Goal: Information Seeking & Learning: Find specific fact

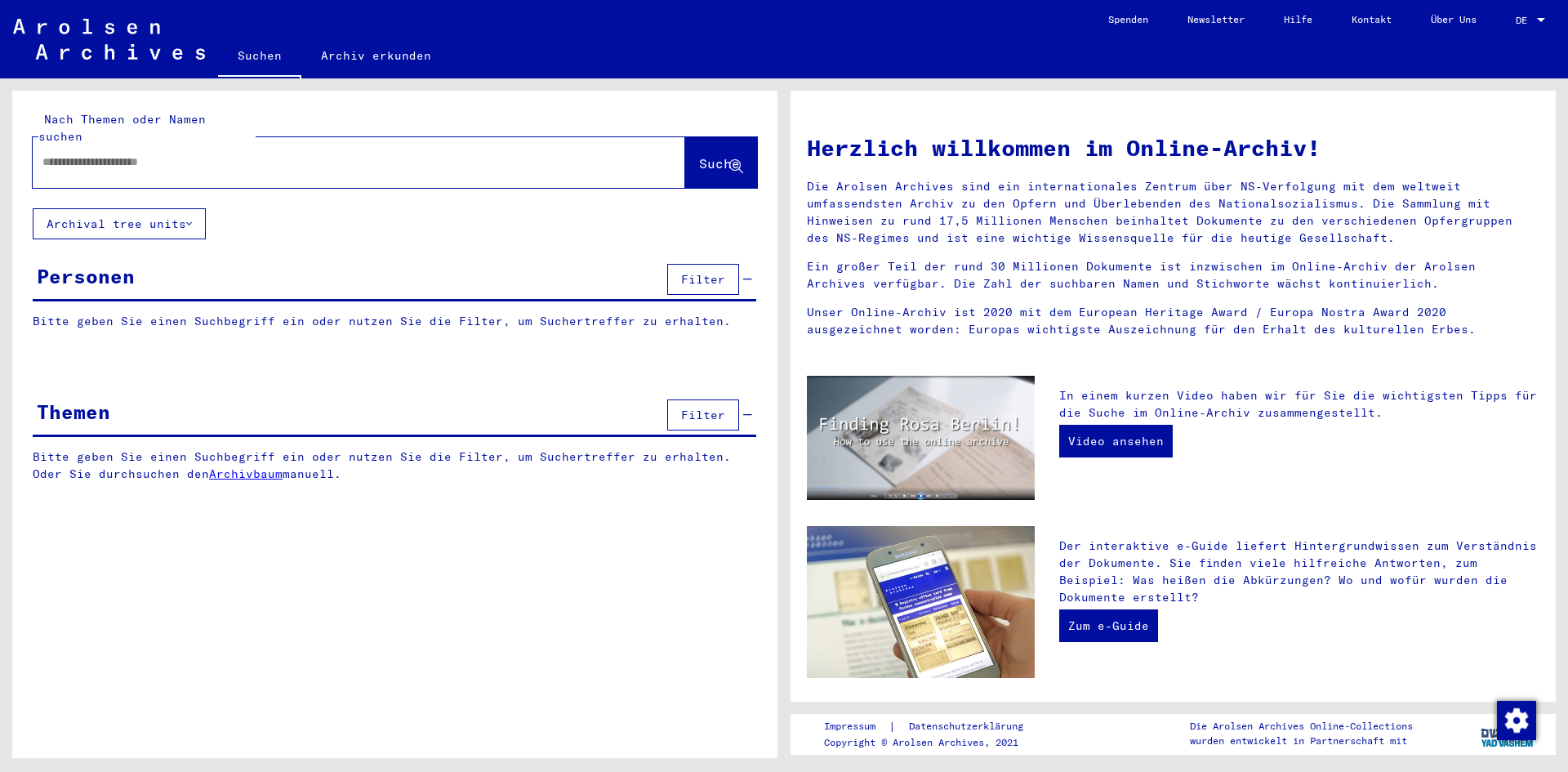
type input "**********"
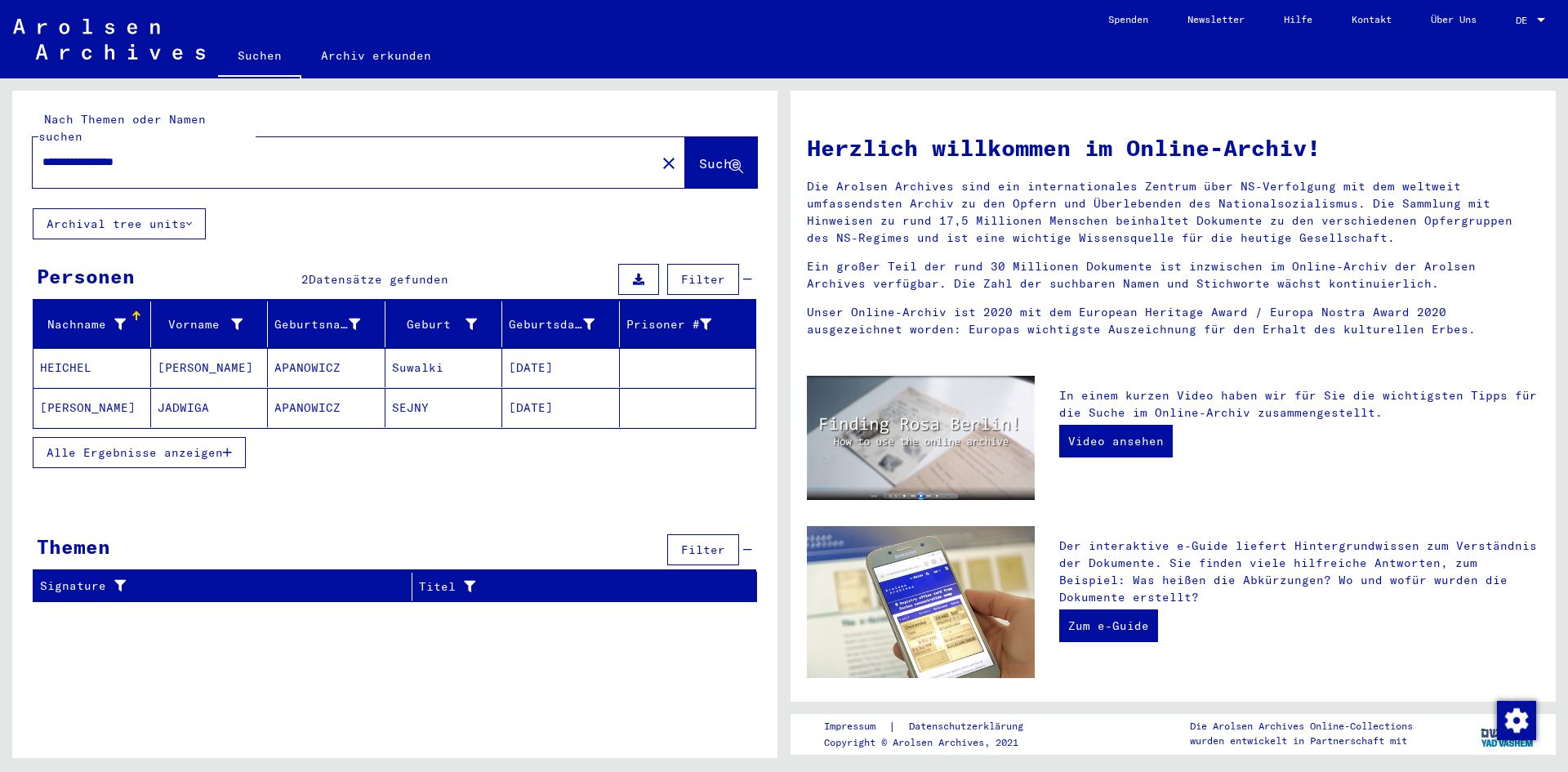
click at [76, 445] on span "Alle Ergebnisse anzeigen" at bounding box center [134, 452] width 176 height 15
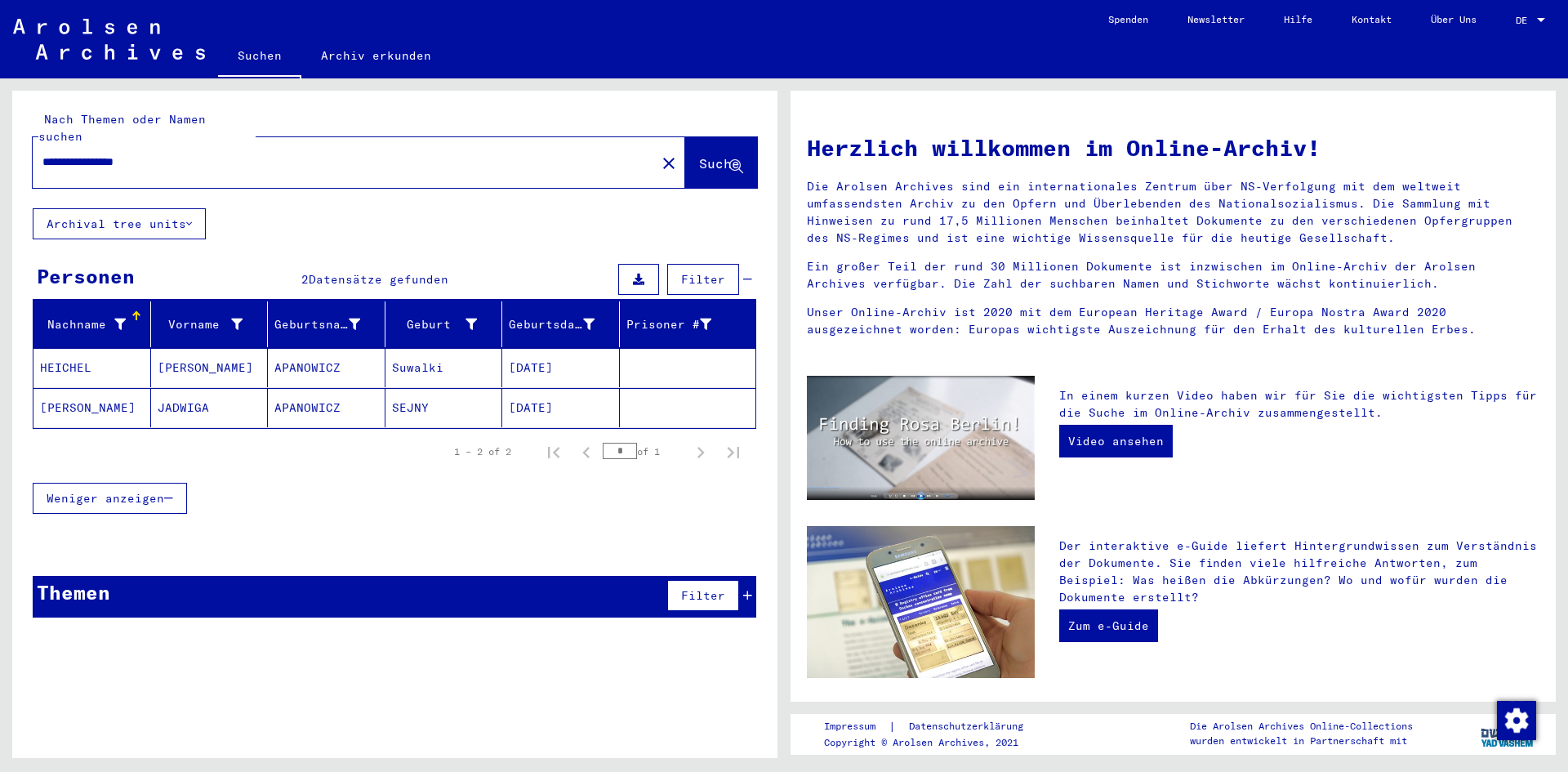
click at [58, 393] on mat-cell "[PERSON_NAME]" at bounding box center [92, 407] width 118 height 39
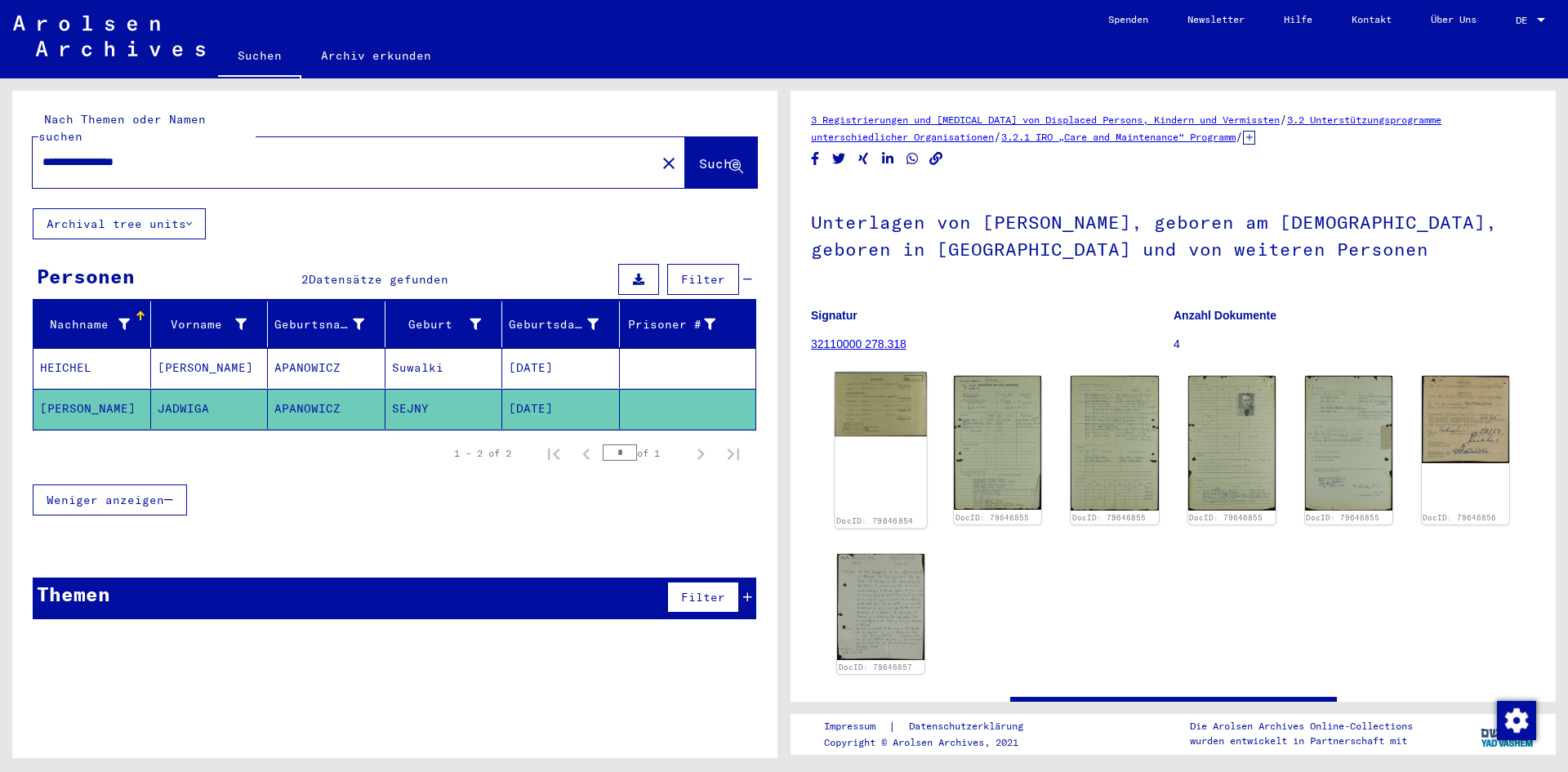
click at [874, 393] on img at bounding box center [881, 405] width 92 height 65
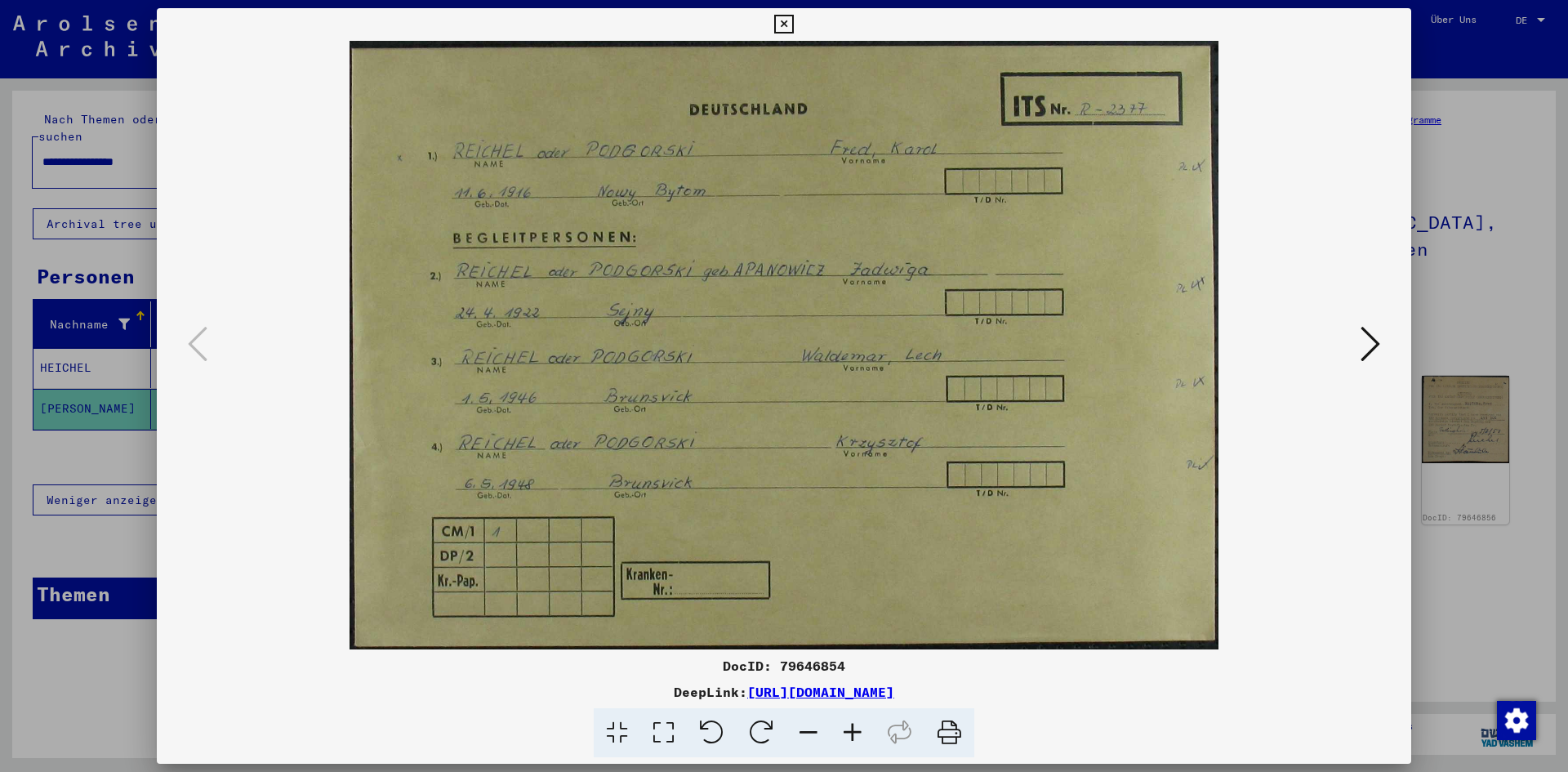
click at [787, 24] on icon at bounding box center [784, 24] width 19 height 19
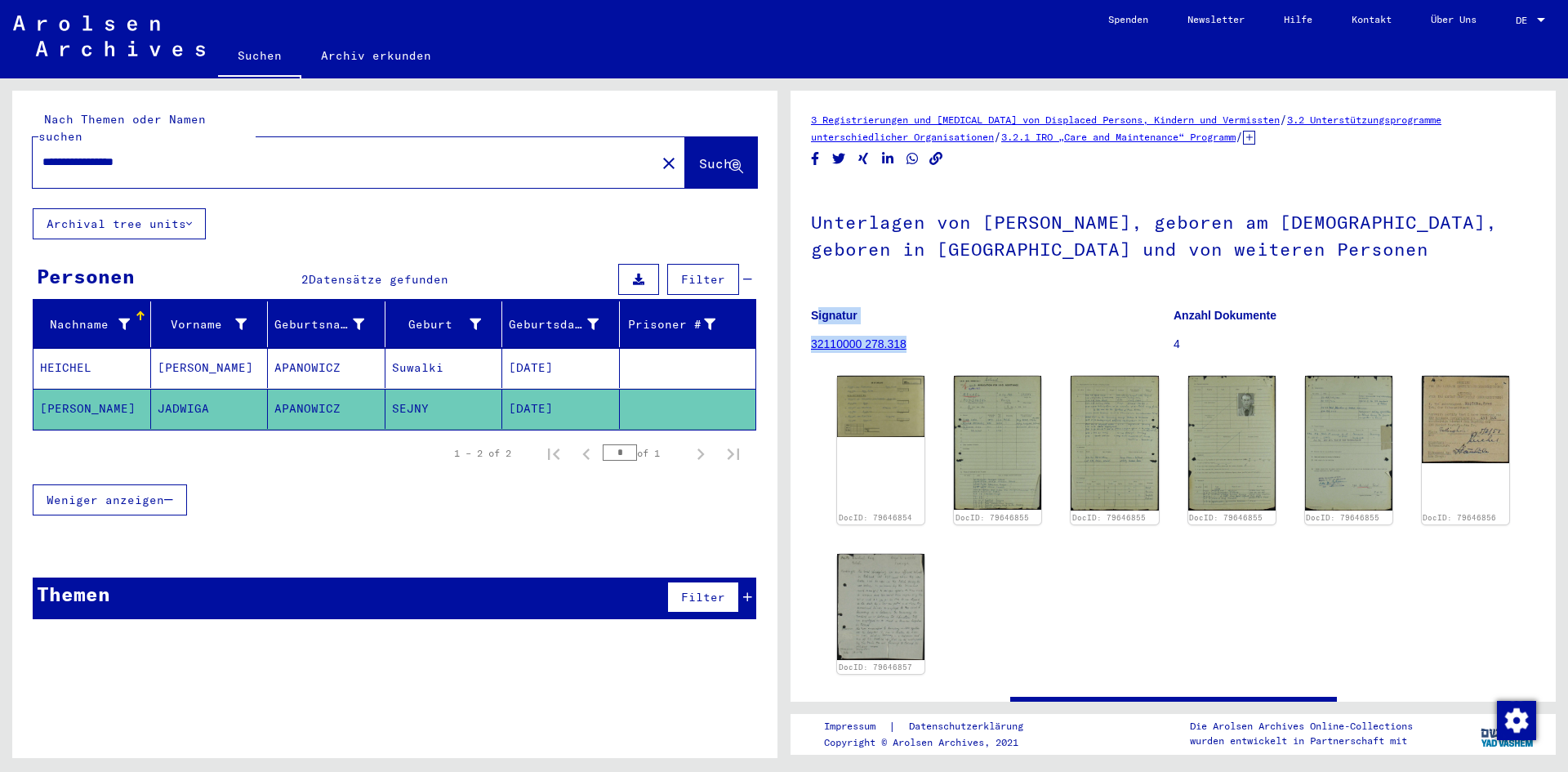
drag, startPoint x: 810, startPoint y: 342, endPoint x: 906, endPoint y: 346, distance: 96.1
click at [906, 346] on yv-its-full-details "3 Registrierungen und [MEDICAL_DATA] von Displaced Persons, Kindern und Vermiss…" at bounding box center [1173, 434] width 765 height 647
drag, startPoint x: 948, startPoint y: 342, endPoint x: 921, endPoint y: 342, distance: 27.0
click at [948, 342] on figure "Signatur 32110000 278.318" at bounding box center [991, 332] width 362 height 73
drag, startPoint x: 911, startPoint y: 347, endPoint x: 811, endPoint y: 342, distance: 100.1
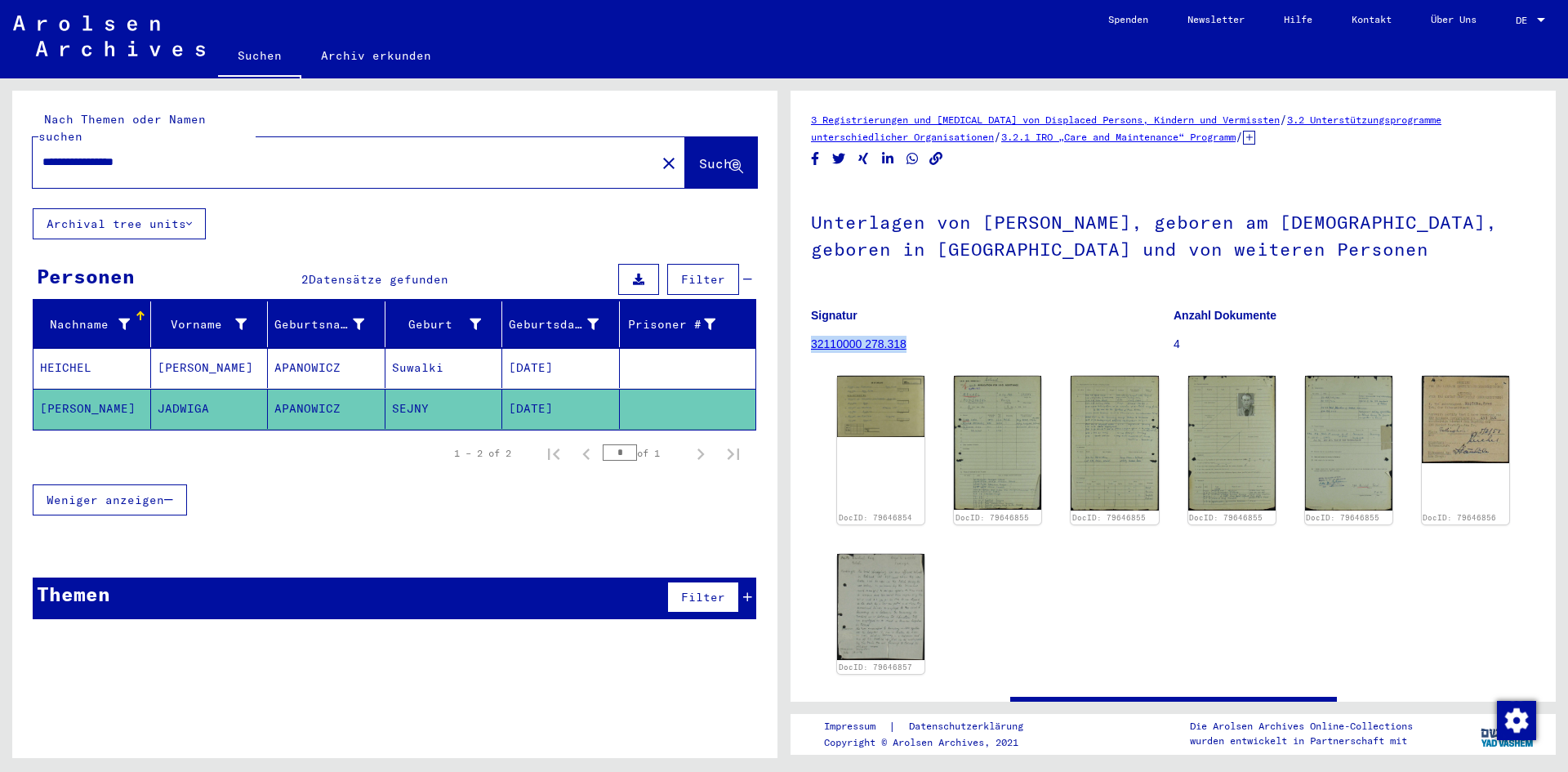
click at [811, 342] on figure "Signatur 32110000 278.318" at bounding box center [991, 332] width 362 height 73
copy link "32110000 278.318"
